Goal: Find specific page/section: Find specific page/section

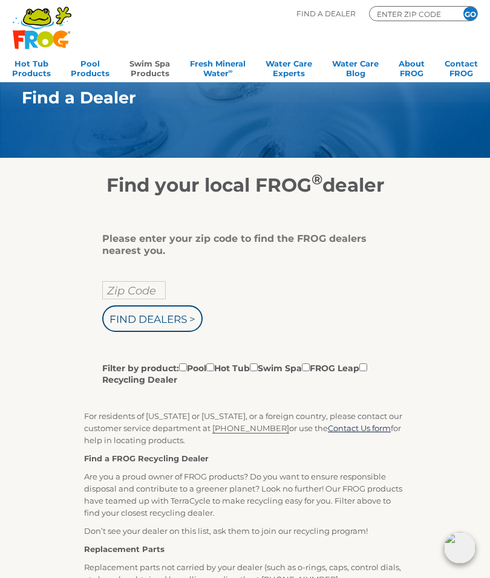
click at [155, 69] on link "Swim Spa Products" at bounding box center [149, 67] width 41 height 24
click at [277, 369] on label "Filter by product: Pool Hot Tub Swim Spa FROG Leap Recycling Dealer" at bounding box center [240, 373] width 277 height 25
click at [187, 369] on input "Filter by product: Pool Hot Tub Swim Spa FROG Leap Recycling Dealer" at bounding box center [183, 368] width 8 height 8
checkbox input "true"
click at [258, 372] on input "Filter by product: Pool Hot Tub Swim Spa FROG Leap Recycling Dealer" at bounding box center [254, 368] width 8 height 8
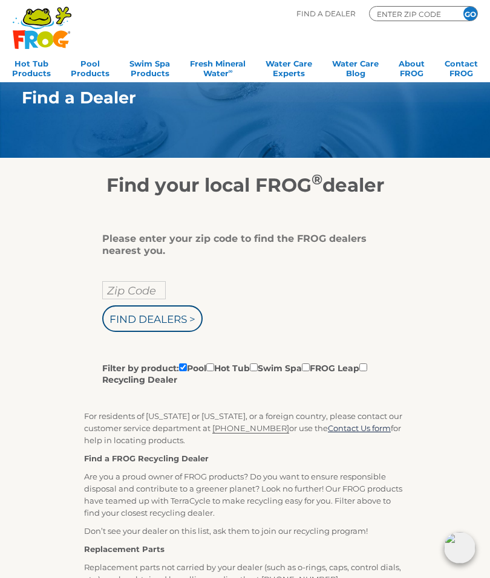
checkbox input "true"
click at [187, 372] on input "Filter by product: Pool Hot Tub Swim Spa FROG Leap Recycling Dealer" at bounding box center [183, 368] width 8 height 8
checkbox input "false"
click at [400, 12] on input "ENTER ZIP CODE" at bounding box center [412, 13] width 73 height 11
type input "84045"
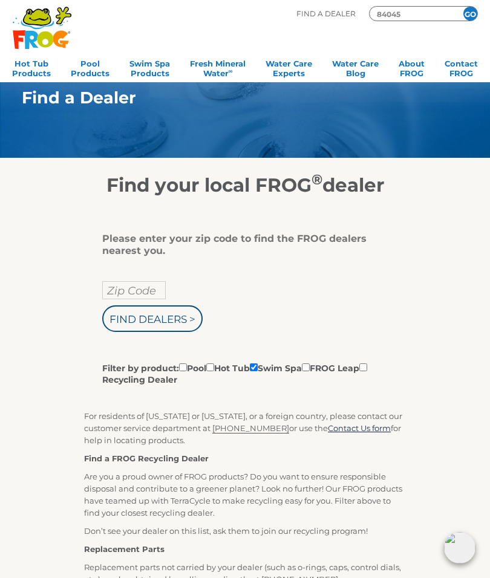
click at [470, 13] on input "GO" at bounding box center [471, 14] width 14 height 14
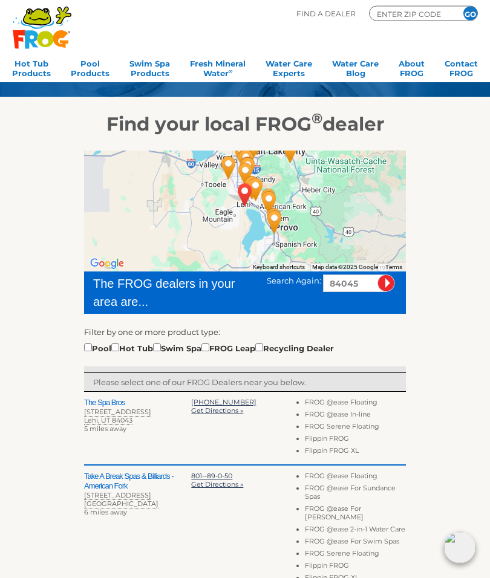
scroll to position [61, 0]
